Goal: Transaction & Acquisition: Purchase product/service

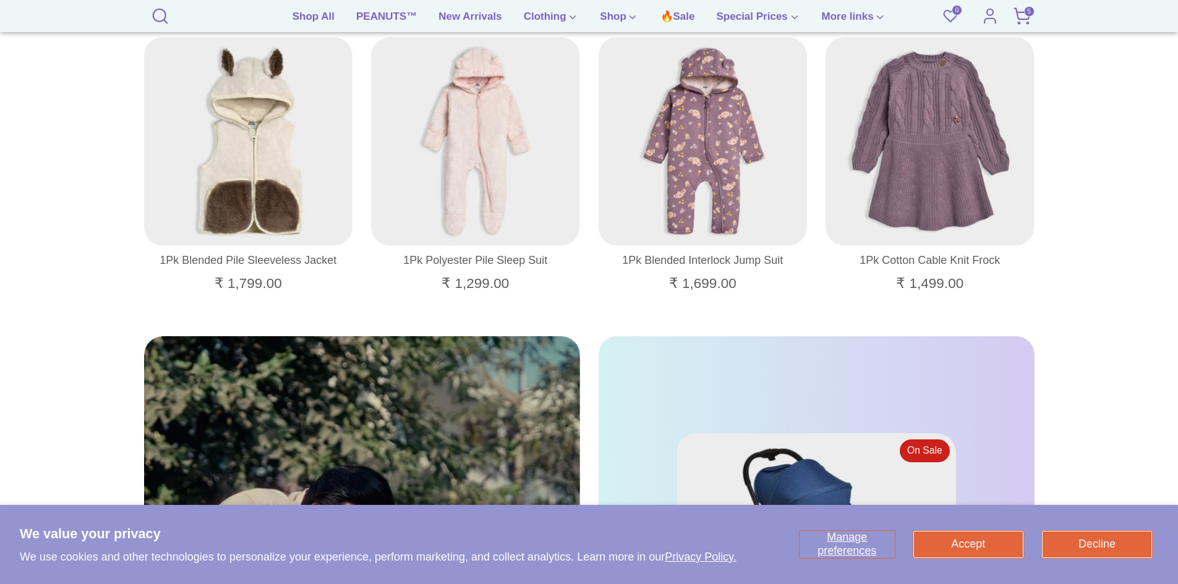
scroll to position [1979, 0]
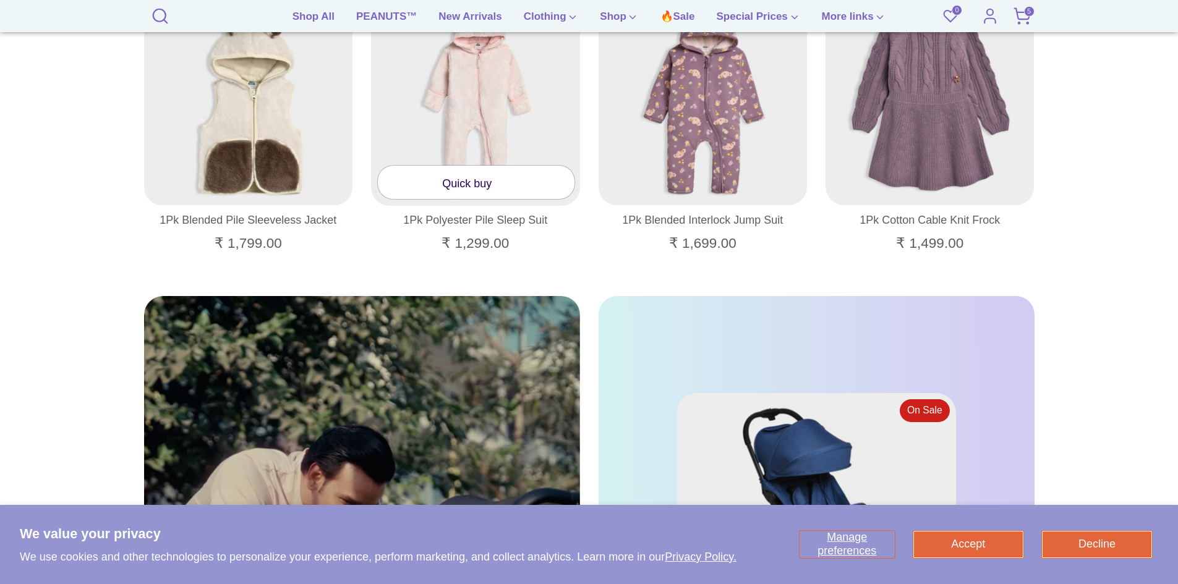
click at [459, 190] on link "Quick buy" at bounding box center [476, 182] width 197 height 33
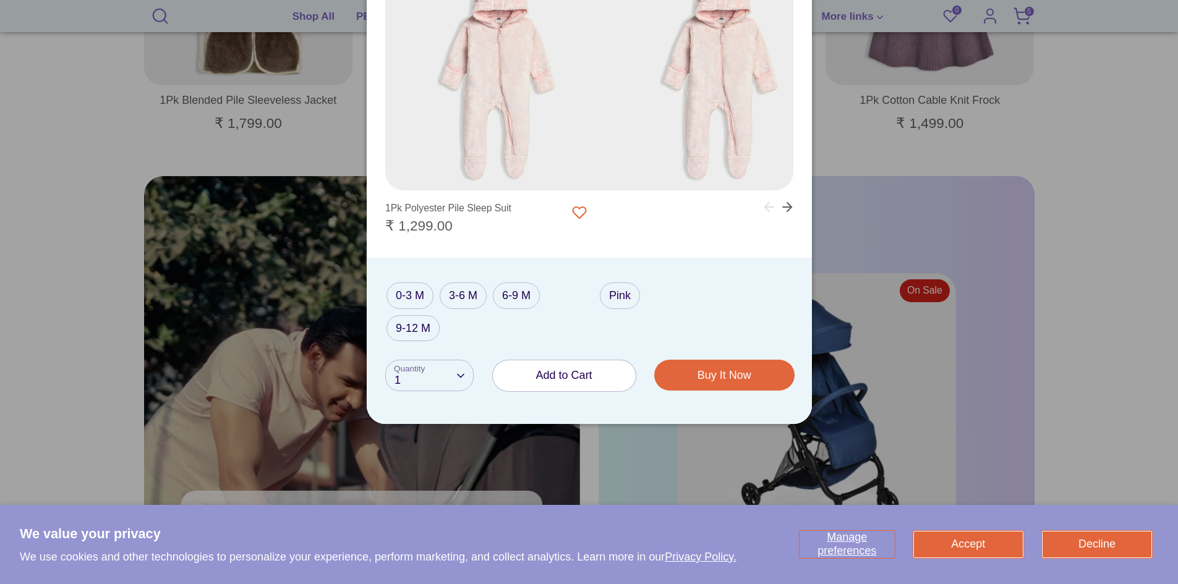
scroll to position [2165, 0]
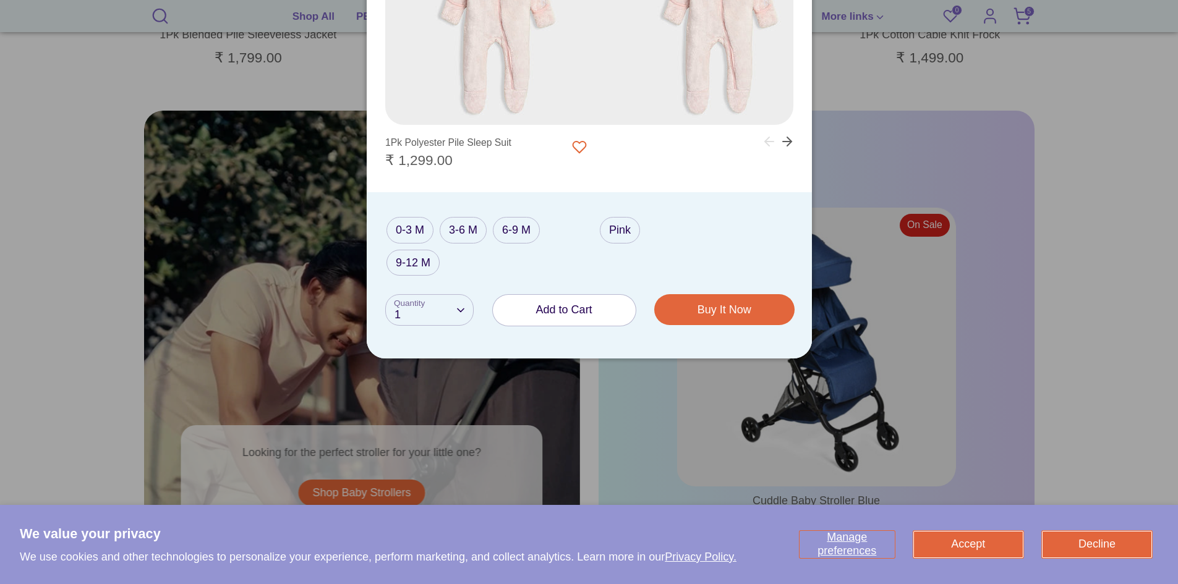
click at [558, 304] on span "Add to Cart" at bounding box center [564, 310] width 56 height 12
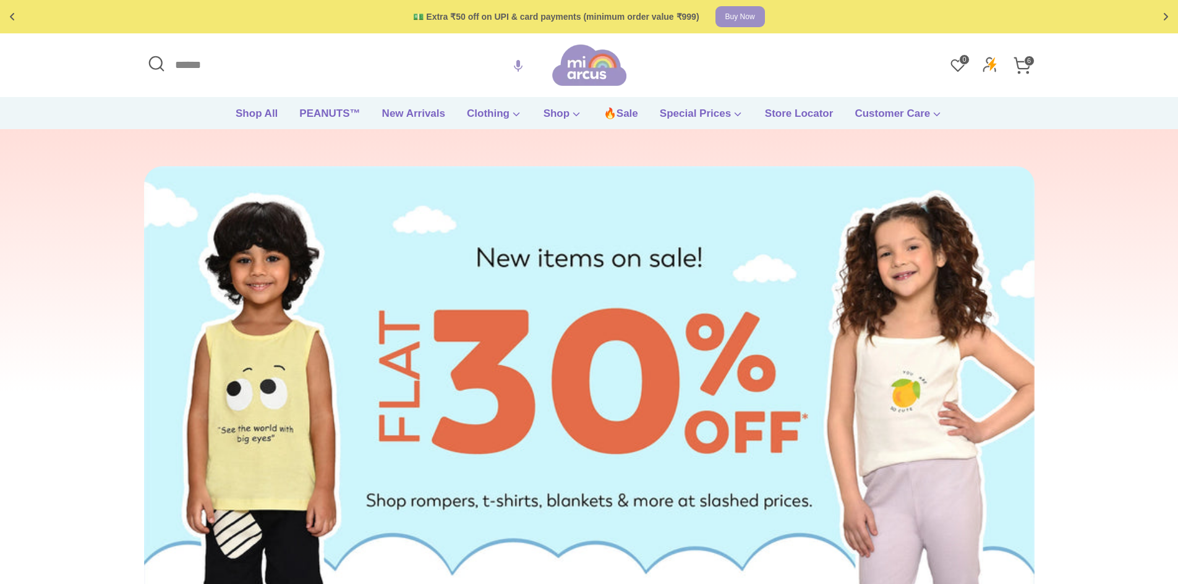
click at [1026, 67] on icon at bounding box center [1022, 65] width 19 height 19
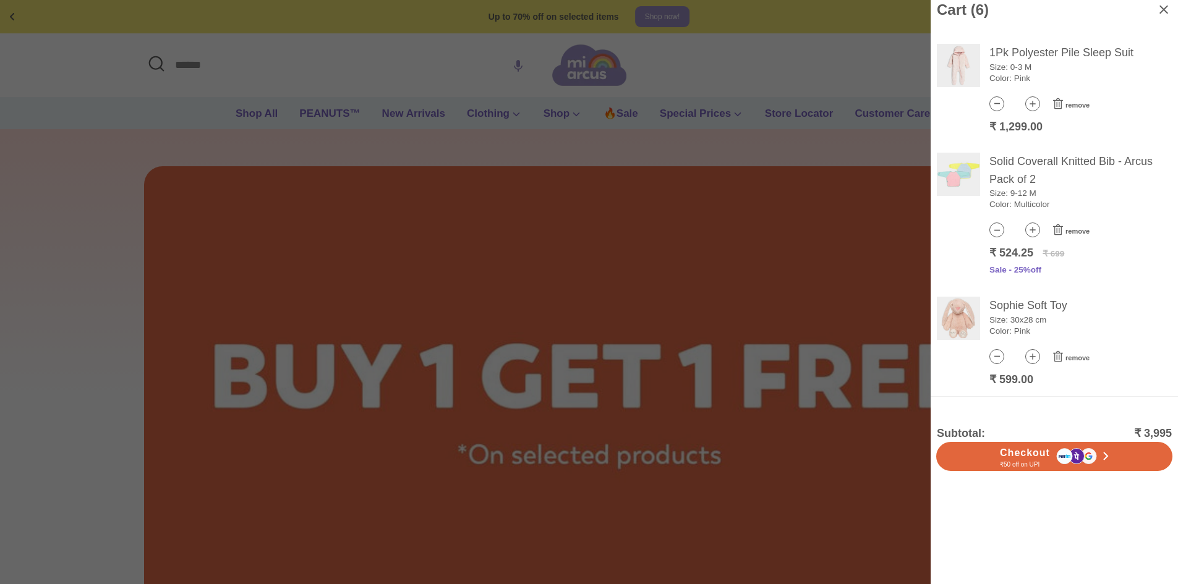
click at [1054, 364] on button "remove" at bounding box center [1070, 358] width 39 height 16
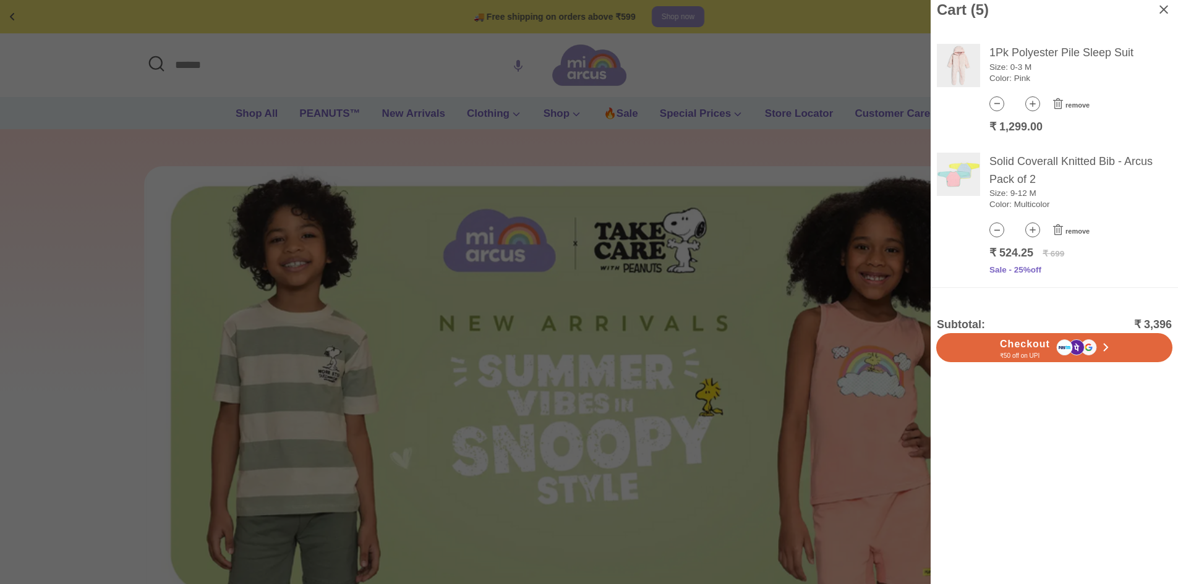
click at [1054, 224] on icon at bounding box center [1058, 230] width 15 height 12
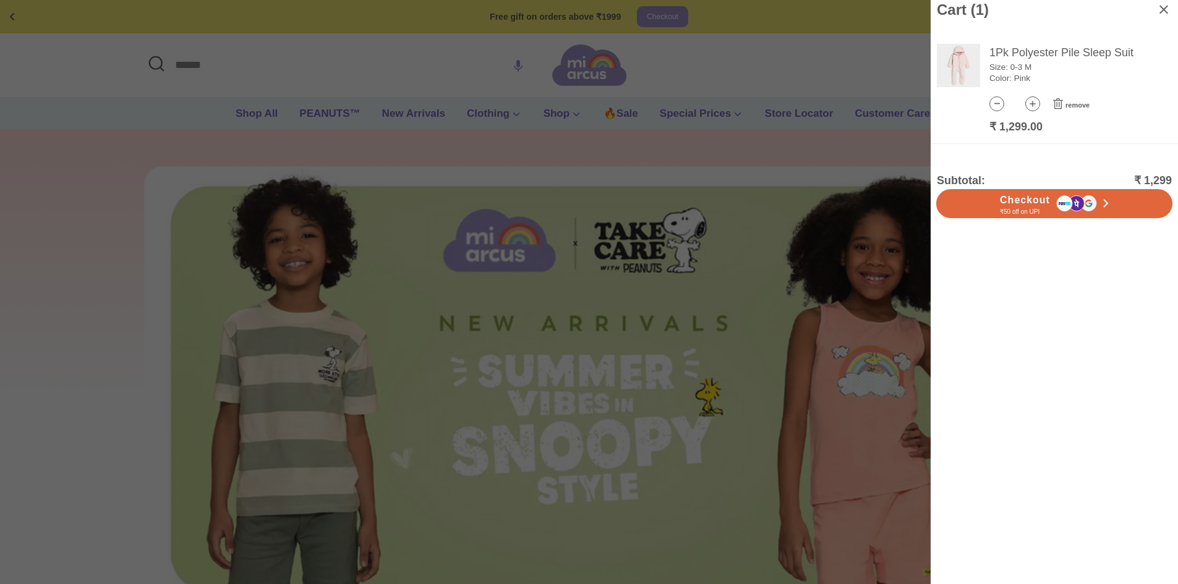
click at [1057, 108] on icon at bounding box center [1058, 104] width 15 height 12
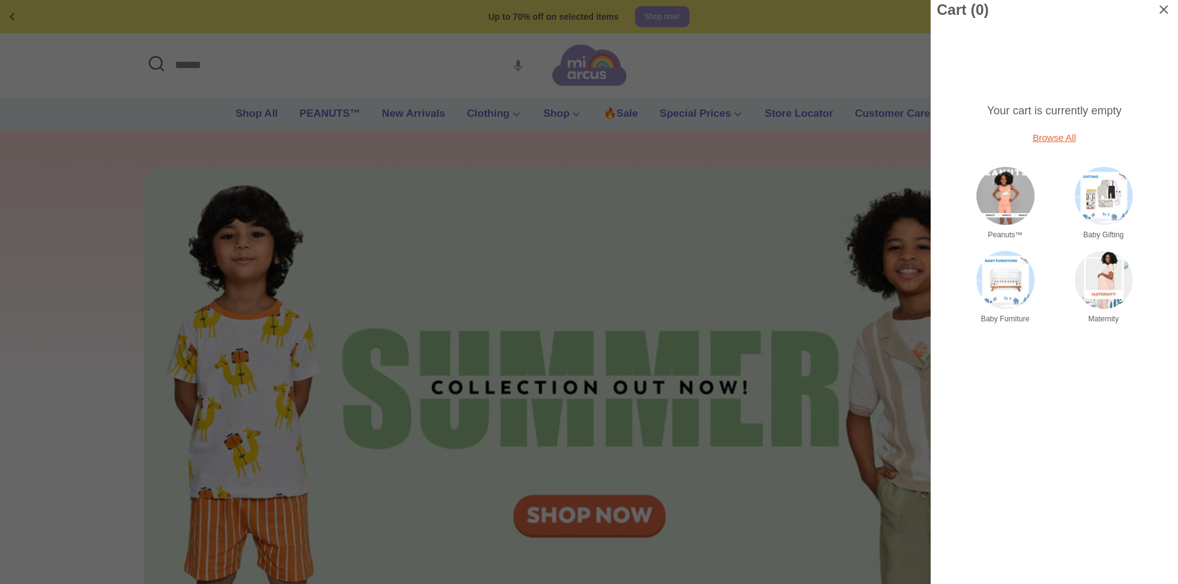
click at [836, 134] on div at bounding box center [589, 292] width 1178 height 584
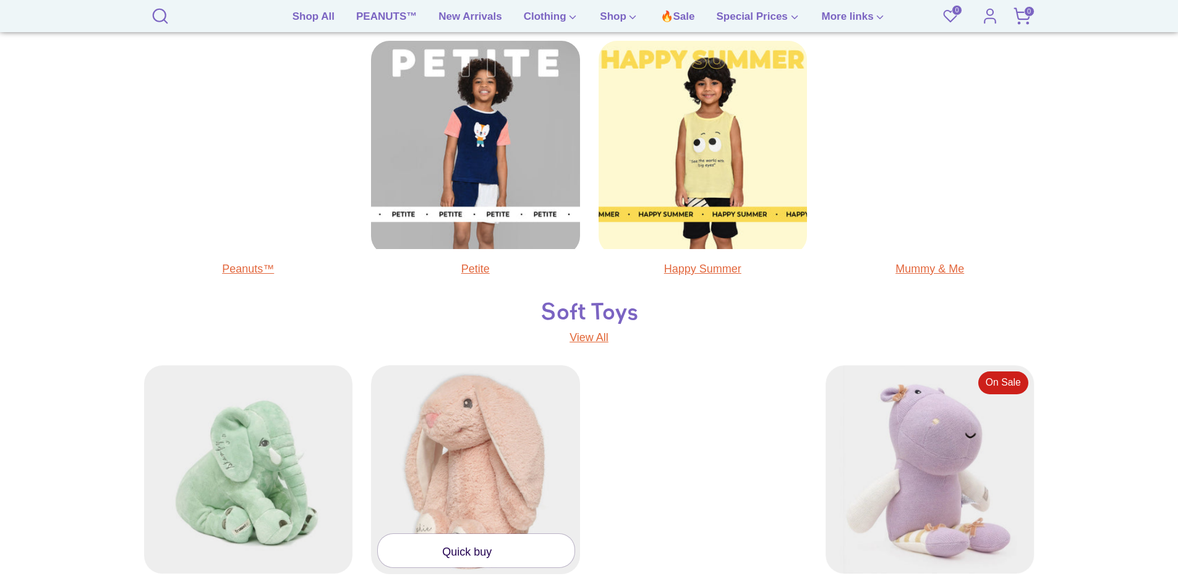
scroll to position [804, 0]
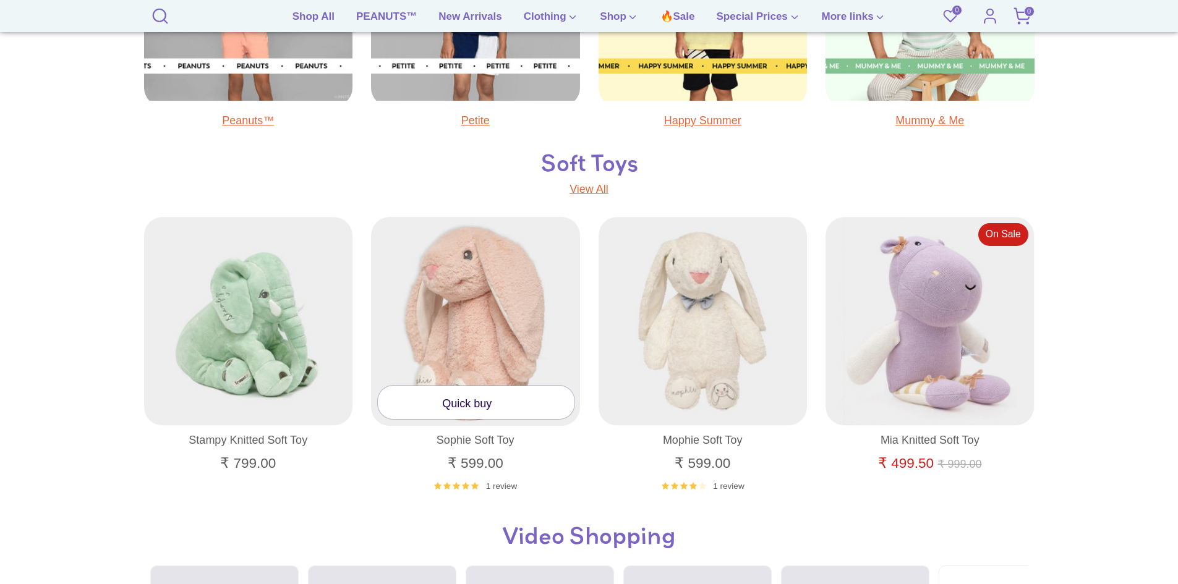
click at [471, 402] on link "Quick buy" at bounding box center [476, 402] width 197 height 33
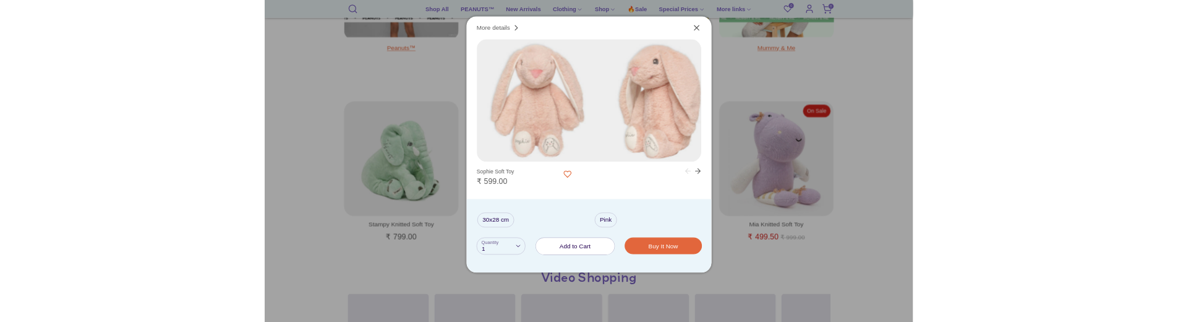
scroll to position [866, 0]
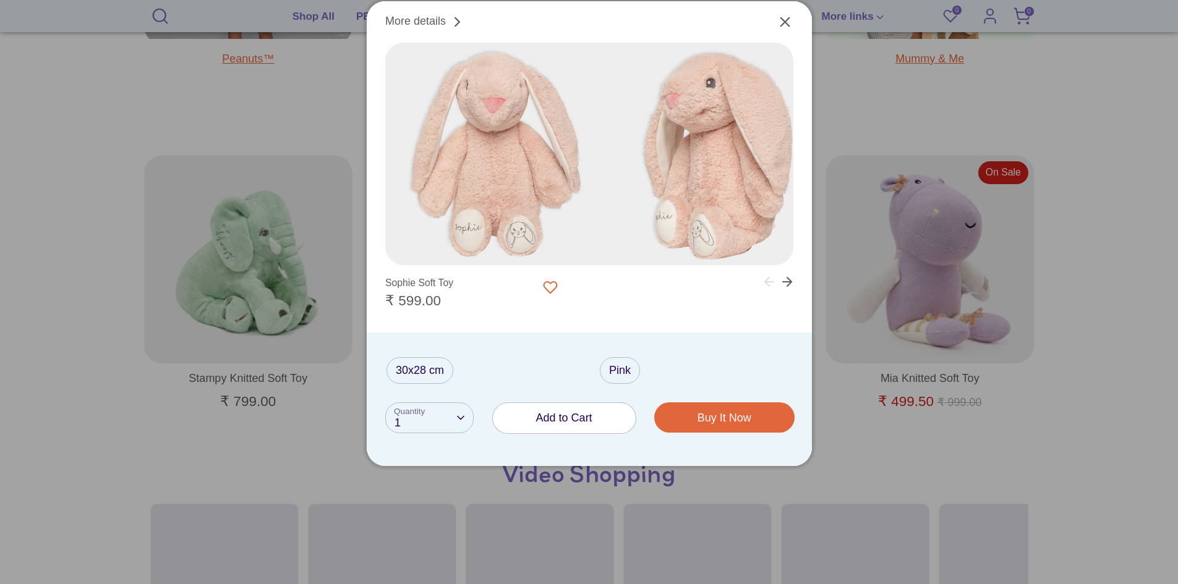
click at [558, 418] on span "Add to Cart" at bounding box center [564, 418] width 56 height 12
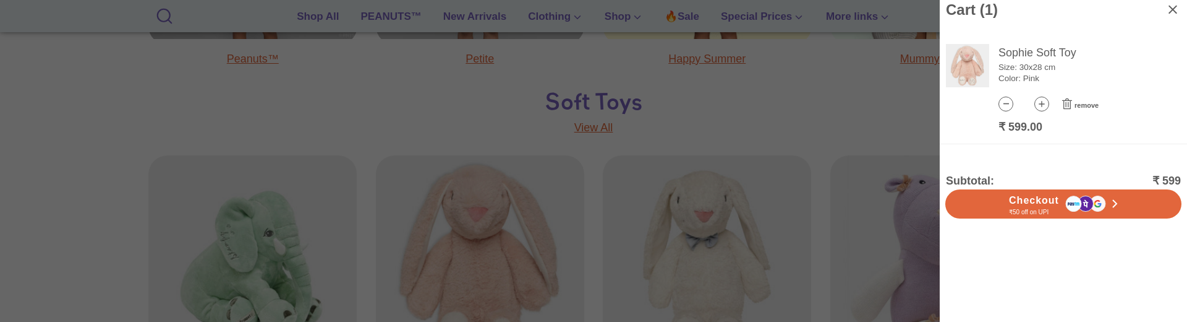
click at [373, 203] on div at bounding box center [593, 161] width 1187 height 322
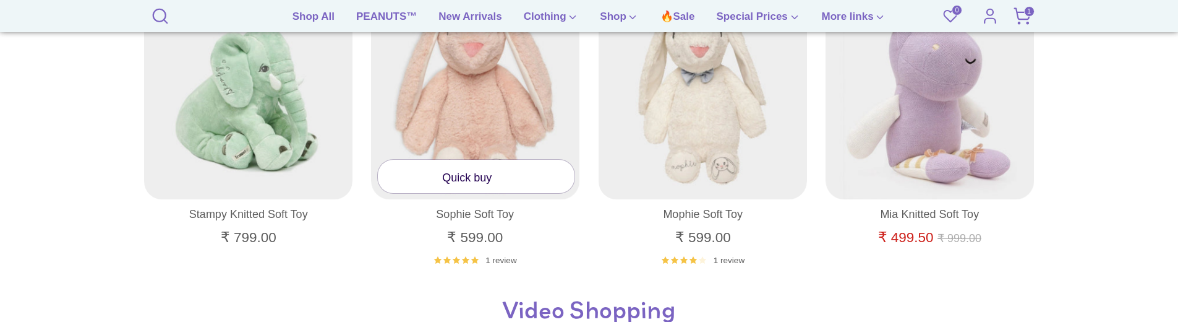
scroll to position [1051, 0]
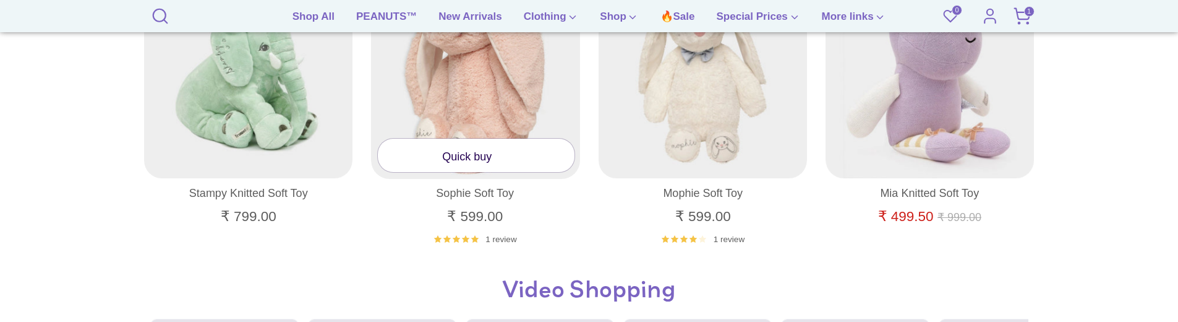
click at [496, 116] on div at bounding box center [476, 75] width 210 height 210
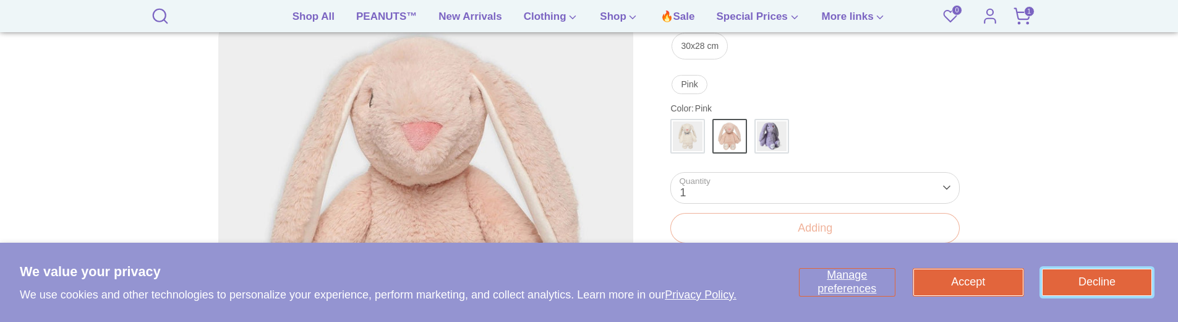
click at [1075, 283] on button "Decline" at bounding box center [1097, 281] width 110 height 27
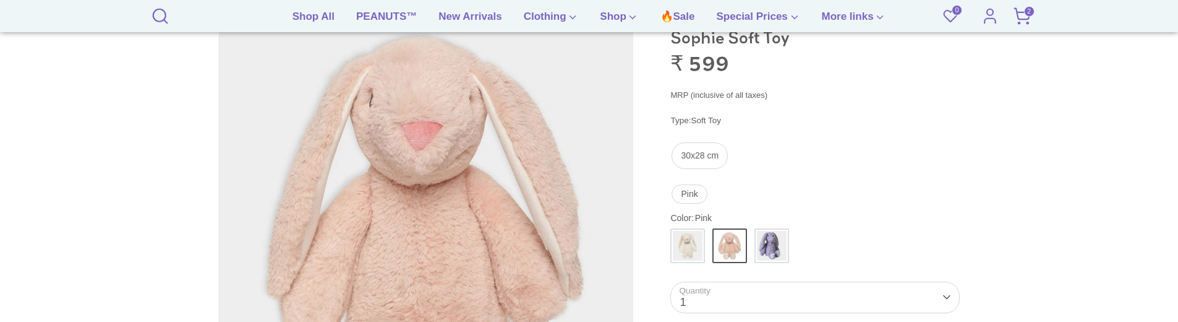
scroll to position [157, 0]
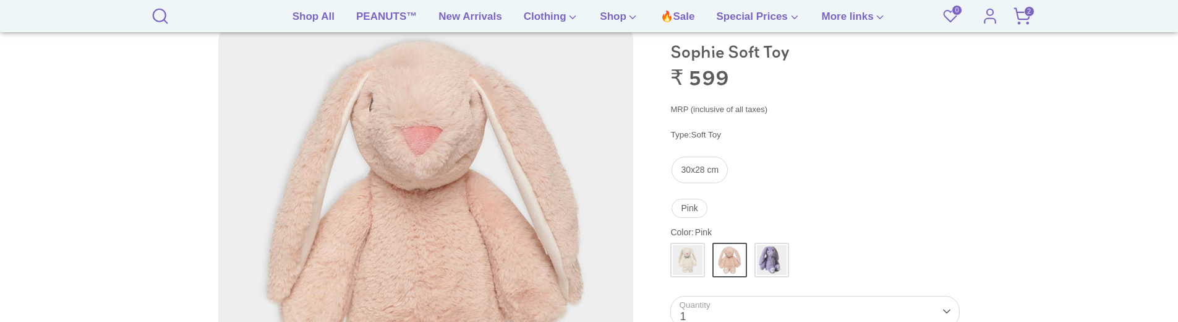
click at [1019, 15] on icon at bounding box center [1022, 16] width 19 height 19
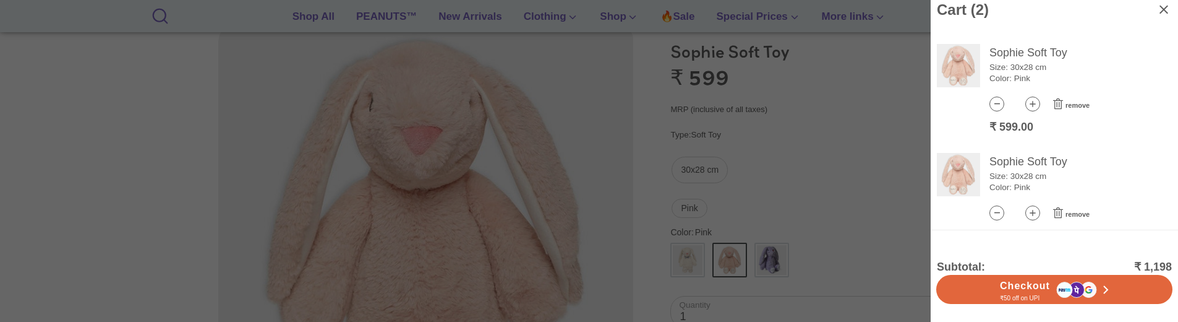
click at [917, 114] on div at bounding box center [589, 161] width 1178 height 322
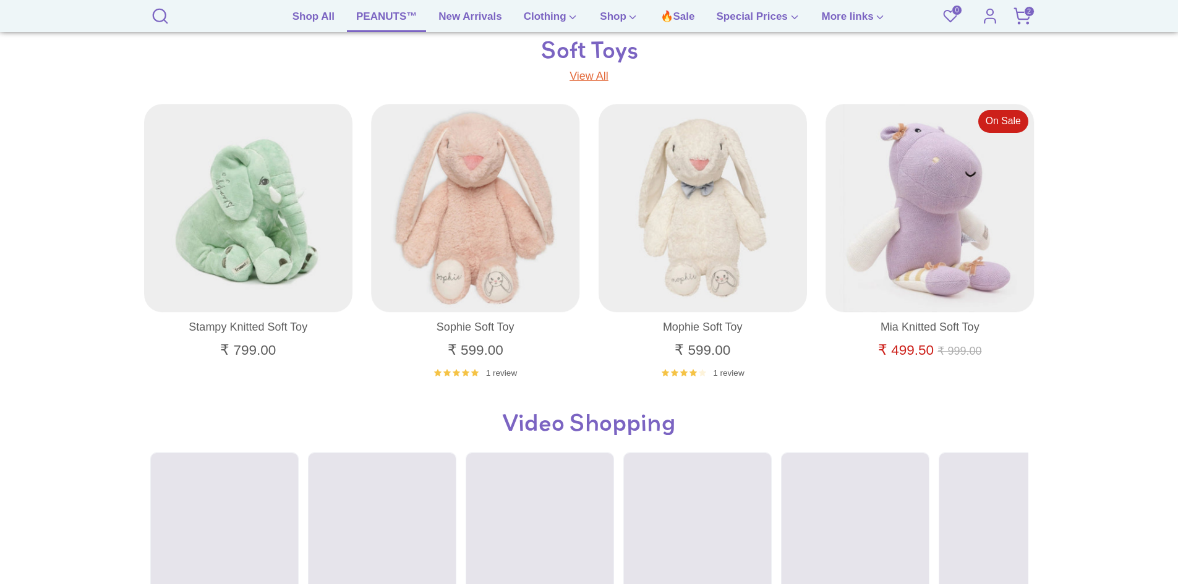
click at [356, 23] on link "PEANUTS™" at bounding box center [386, 21] width 79 height 24
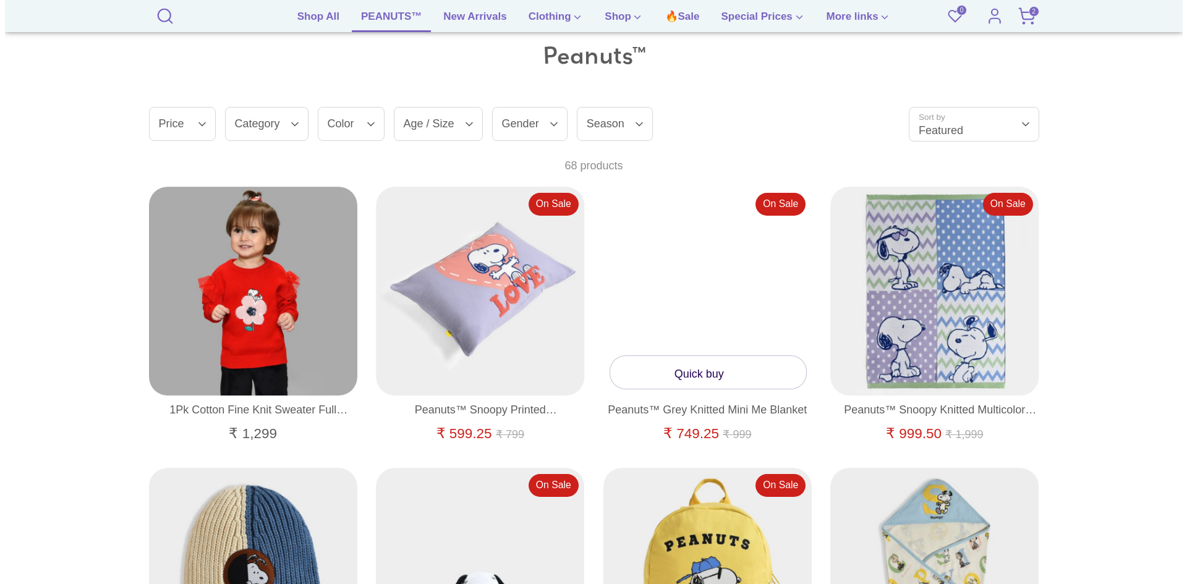
scroll to position [714, 0]
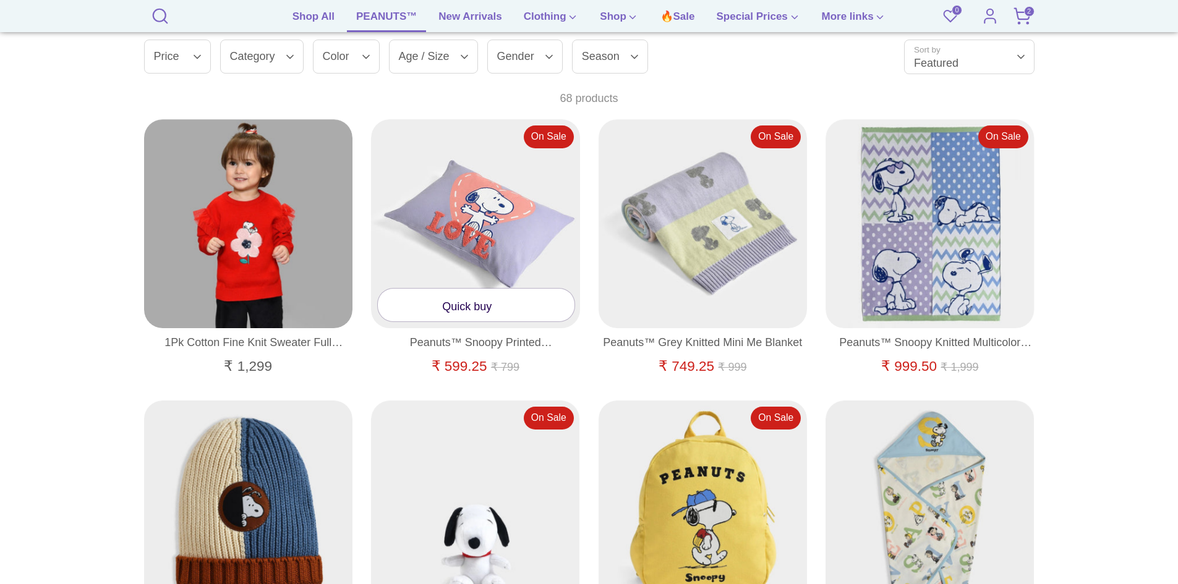
click at [456, 310] on link "Quick buy" at bounding box center [476, 305] width 197 height 33
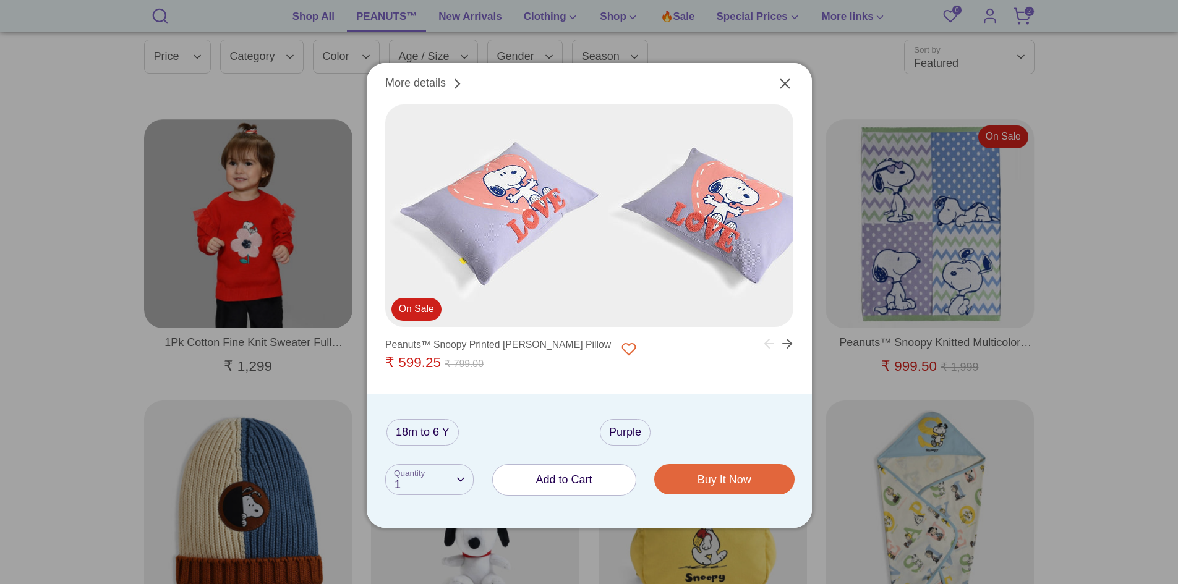
click at [575, 477] on span "Add to Cart" at bounding box center [564, 480] width 56 height 12
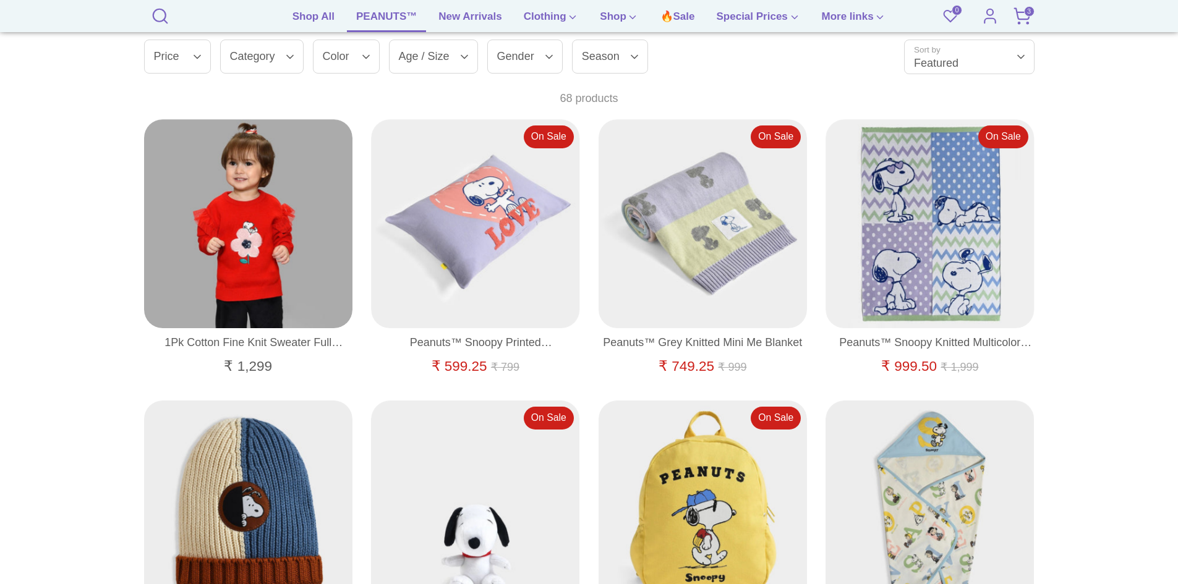
click at [1020, 18] on icon at bounding box center [1022, 16] width 19 height 19
